Goal: Transaction & Acquisition: Book appointment/travel/reservation

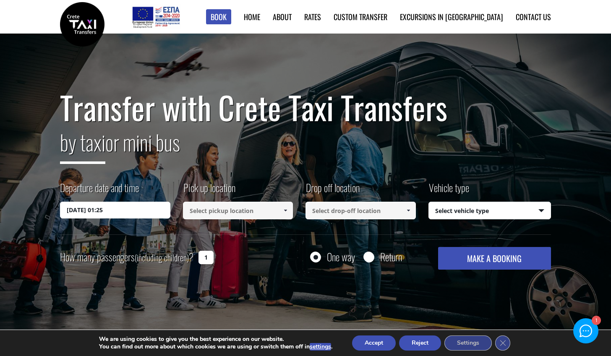
click at [92, 206] on input "[DATE] 01:25" at bounding box center [115, 210] width 110 height 17
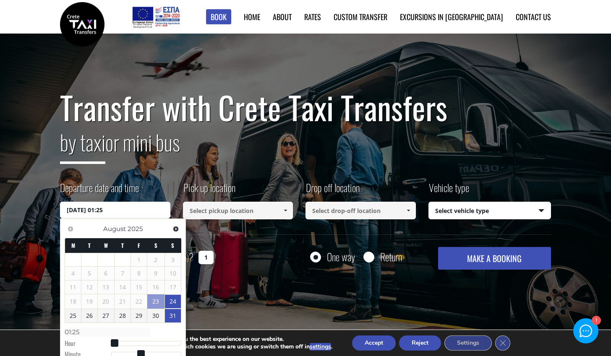
click at [172, 312] on link "31" at bounding box center [173, 315] width 16 height 13
click at [174, 314] on link "31" at bounding box center [173, 315] width 16 height 13
click at [274, 290] on div "Transfer with Crete Taxi Transfers by taxi or mini bus Departure date and time …" at bounding box center [305, 185] width 611 height 302
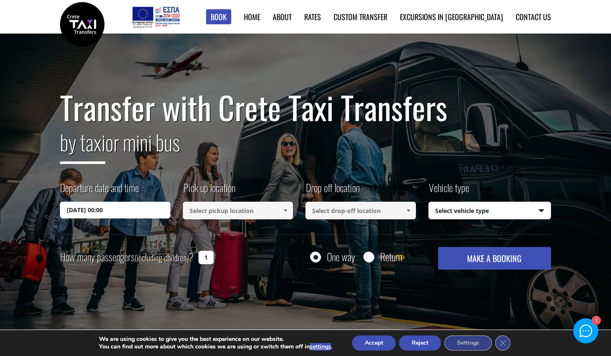
click at [110, 212] on input "31/08/2025 00:00" at bounding box center [115, 210] width 110 height 17
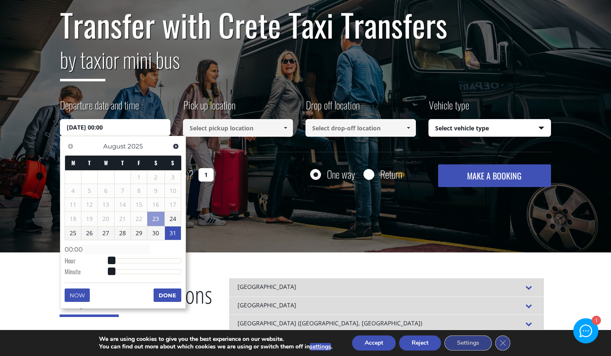
scroll to position [210, 0]
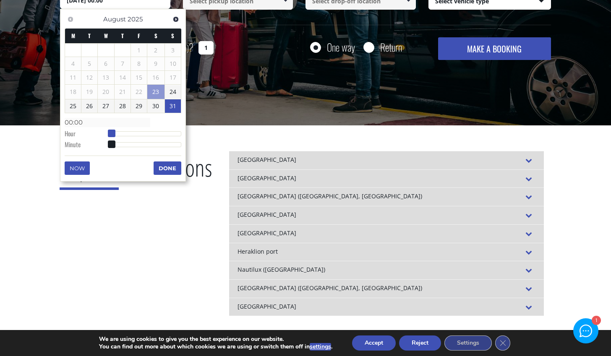
type input "31/08/2025 01:00"
type input "01:00"
type input "31/08/2025 02:00"
type input "02:00"
type input "31/08/2025 03:00"
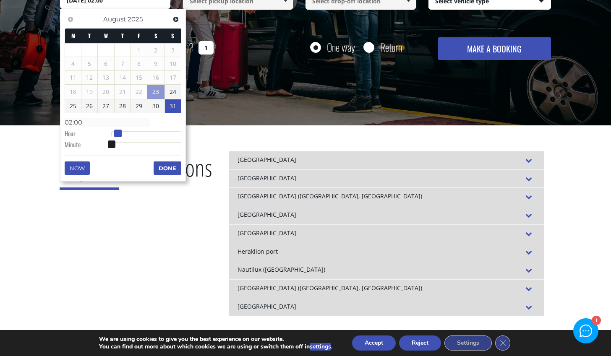
type input "03:00"
type input "31/08/2025 04:00"
type input "04:00"
type input "31/08/2025 05:00"
type input "05:00"
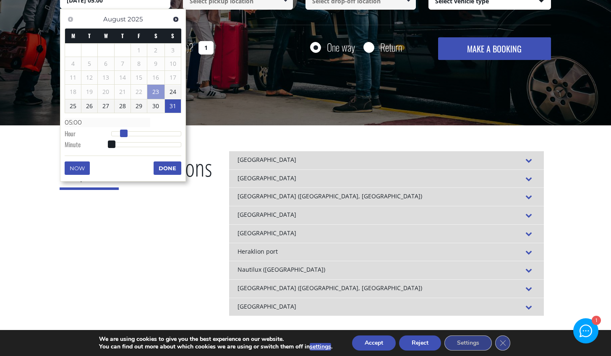
type input "31/08/2025 06:00"
type input "06:00"
type input "31/08/2025 05:00"
type input "05:00"
drag, startPoint x: 109, startPoint y: 133, endPoint x: 124, endPoint y: 133, distance: 15.1
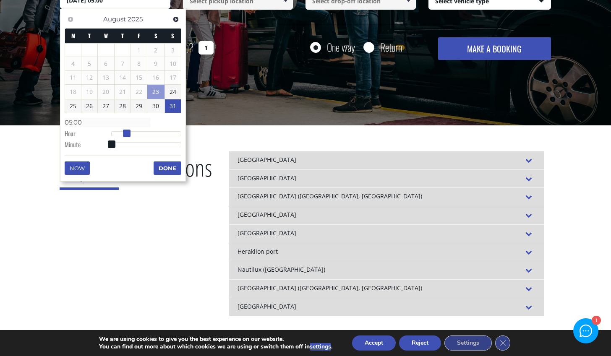
click at [124, 133] on span at bounding box center [127, 134] width 8 height 8
type input "31/08/2025 05:01"
type input "05:01"
type input "31/08/2025 05:03"
type input "05:03"
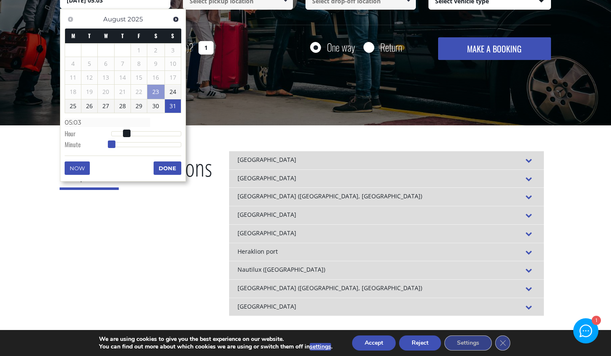
type input "31/08/2025 05:04"
type input "05:04"
type input "31/08/2025 05:05"
type input "05:05"
type input "31/08/2025 05:06"
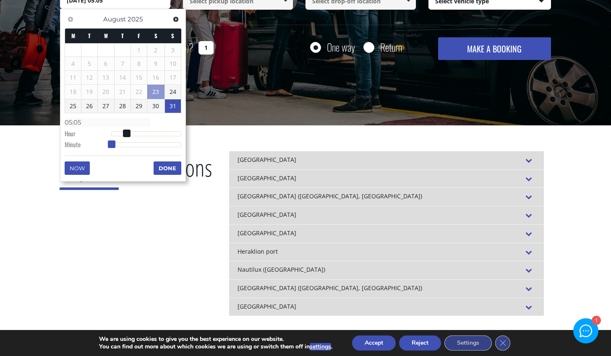
type input "05:06"
type input "31/08/2025 05:07"
type input "05:07"
type input "31/08/2025 05:08"
type input "05:08"
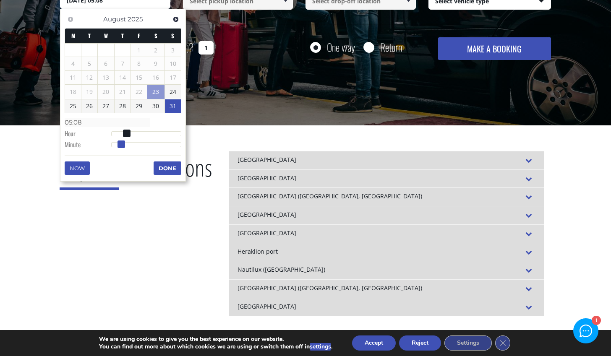
type input "31/08/2025 05:09"
type input "05:09"
type input "31/08/2025 05:10"
type input "05:10"
type input "31/08/2025 05:11"
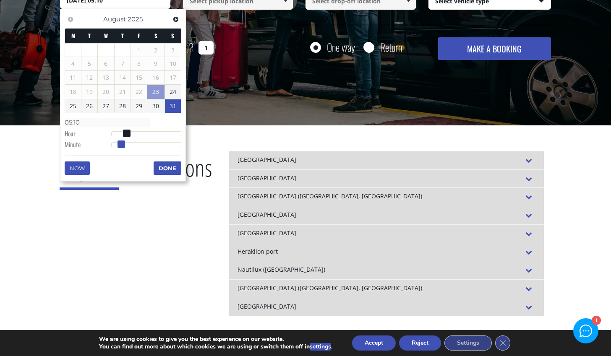
type input "05:11"
type input "31/08/2025 05:12"
type input "05:12"
type input "31/08/2025 05:13"
type input "05:13"
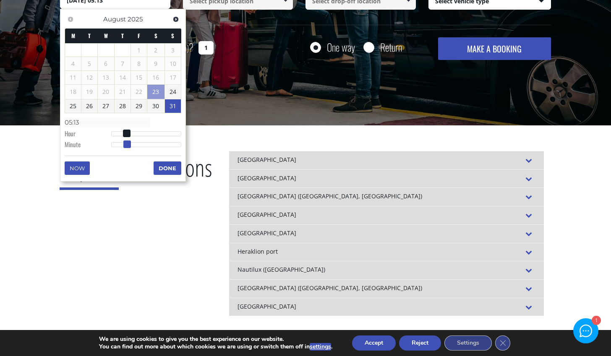
type input "31/08/2025 05:14"
type input "05:14"
type input "31/08/2025 05:15"
type input "05:15"
type input "31/08/2025 05:16"
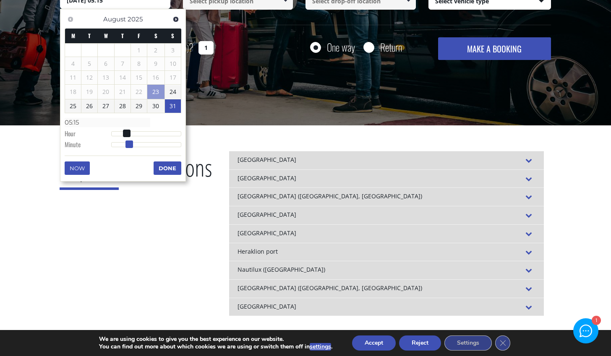
type input "05:16"
type input "31/08/2025 05:17"
type input "05:17"
type input "31/08/2025 05:18"
type input "05:18"
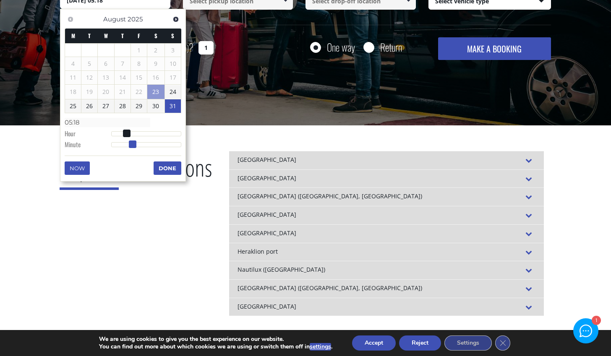
type input "31/08/2025 05:19"
type input "05:19"
type input "31/08/2025 05:20"
type input "05:20"
type input "31/08/2025 05:21"
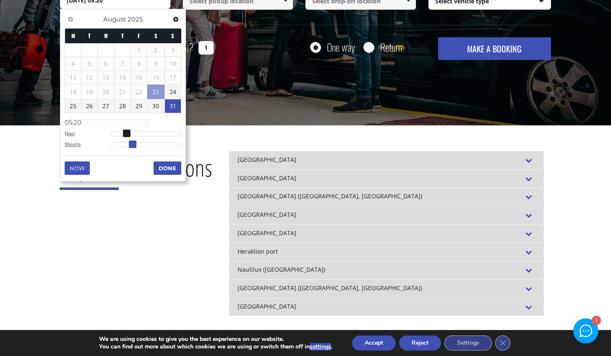
type input "05:21"
type input "31/08/2025 05:22"
type input "05:22"
type input "31/08/2025 05:23"
type input "05:23"
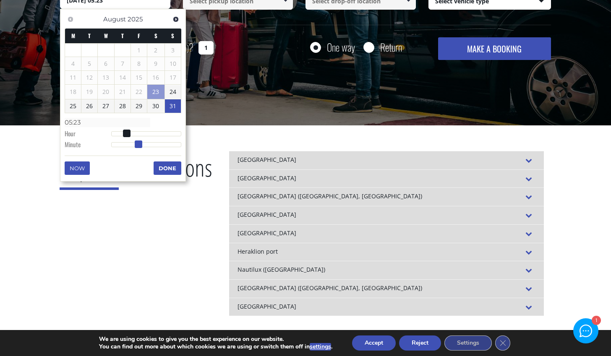
drag, startPoint x: 112, startPoint y: 144, endPoint x: 139, endPoint y: 145, distance: 27.3
click at [139, 145] on span at bounding box center [139, 145] width 8 height 8
type input "31/08/2025 05:24"
type input "05:24"
type input "31/08/2025 05:25"
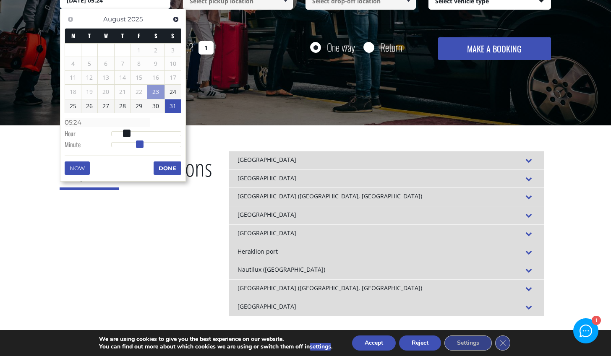
type input "05:25"
type input "31/08/2025 05:26"
type input "05:26"
type input "31/08/2025 05:27"
type input "05:27"
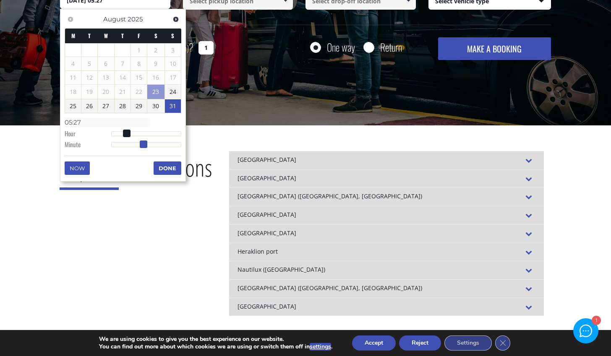
type input "31/08/2025 05:28"
type input "05:28"
type input "31/08/2025 05:29"
type input "05:29"
type input "[DATE] 05:30"
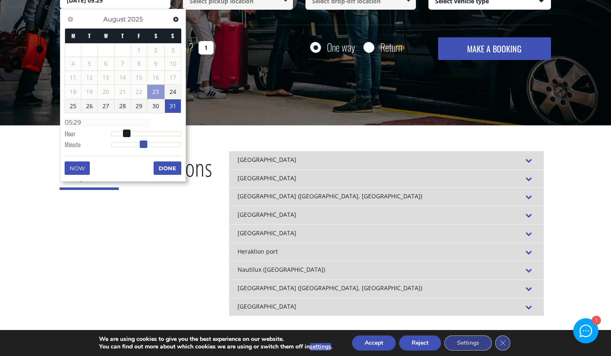
type input "05:30"
type input "31/08/2025 05:31"
type input "05:31"
type input "[DATE] 05:30"
type input "05:30"
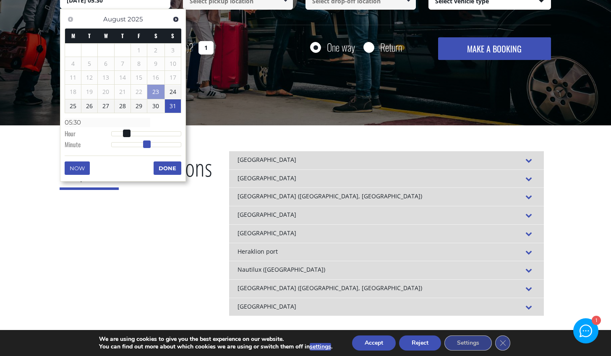
drag, startPoint x: 139, startPoint y: 144, endPoint x: 147, endPoint y: 144, distance: 8.0
click at [147, 144] on span at bounding box center [147, 145] width 8 height 8
click at [167, 170] on button "Done" at bounding box center [168, 168] width 28 height 13
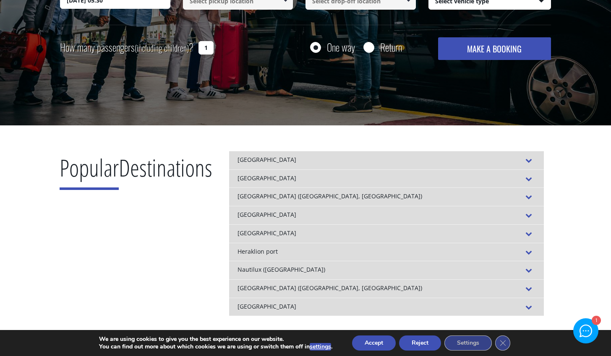
scroll to position [84, 0]
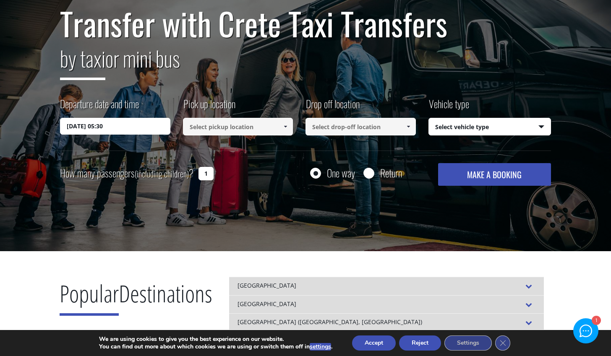
click at [206, 177] on input "1" at bounding box center [205, 173] width 15 height 13
drag, startPoint x: 204, startPoint y: 174, endPoint x: 214, endPoint y: 173, distance: 10.9
click at [214, 173] on div "How many passengers (including children) ? 1" at bounding box center [146, 173] width 172 height 21
type input "3"
click at [227, 135] on input at bounding box center [238, 127] width 110 height 18
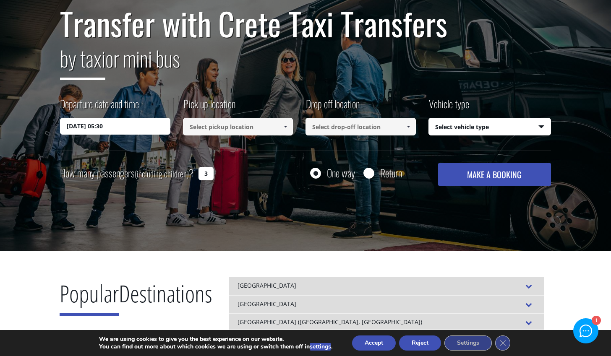
click at [224, 126] on input at bounding box center [238, 127] width 110 height 18
click at [286, 126] on span at bounding box center [285, 126] width 7 height 7
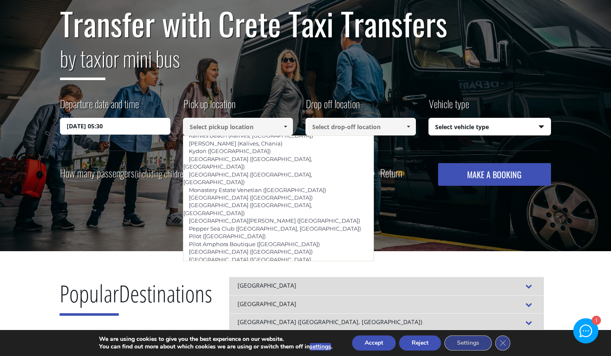
scroll to position [491, 0]
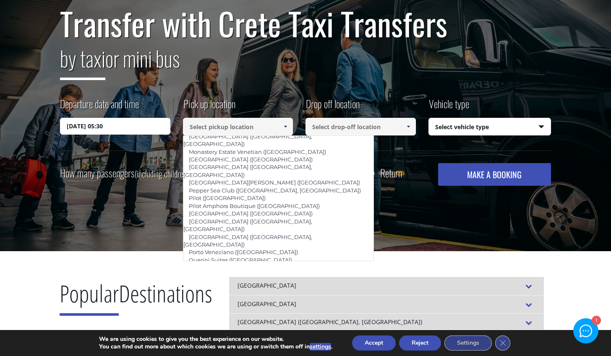
click at [305, 326] on li "Thalassa Beach ([GEOGRAPHIC_DATA], [GEOGRAPHIC_DATA])" at bounding box center [278, 330] width 191 height 8
type input "Thalassa Beach ([GEOGRAPHIC_DATA], [GEOGRAPHIC_DATA])"
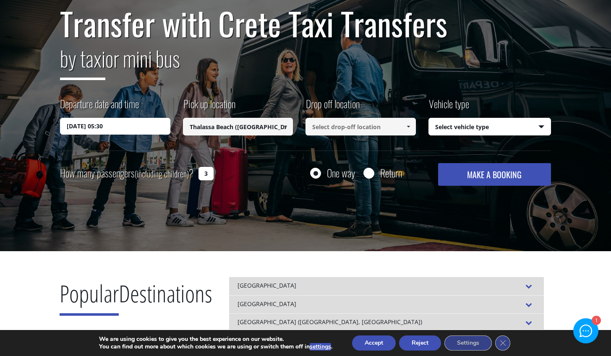
click at [365, 133] on input at bounding box center [360, 127] width 110 height 18
click at [410, 125] on span at bounding box center [408, 126] width 7 height 7
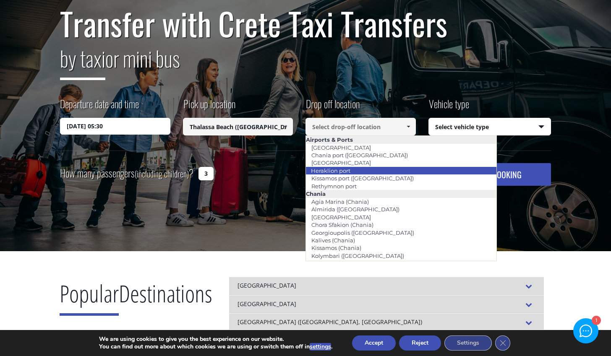
click at [368, 168] on li "Heraklion port" at bounding box center [401, 171] width 191 height 8
type input "Heraklion port"
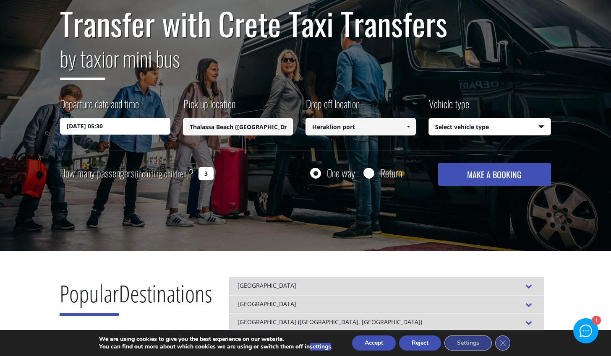
click at [463, 128] on select "Select vehicle type Taxi (4 passengers) Mercedes E Class Mini Van (7 passengers…" at bounding box center [490, 127] width 122 height 18
select select "540"
click at [429, 118] on select "Select vehicle type Taxi (4 passengers) Mercedes E Class Mini Van (7 passengers…" at bounding box center [490, 127] width 122 height 18
click at [498, 174] on button "MAKE A BOOKING" at bounding box center [494, 174] width 113 height 23
